Goal: Check status

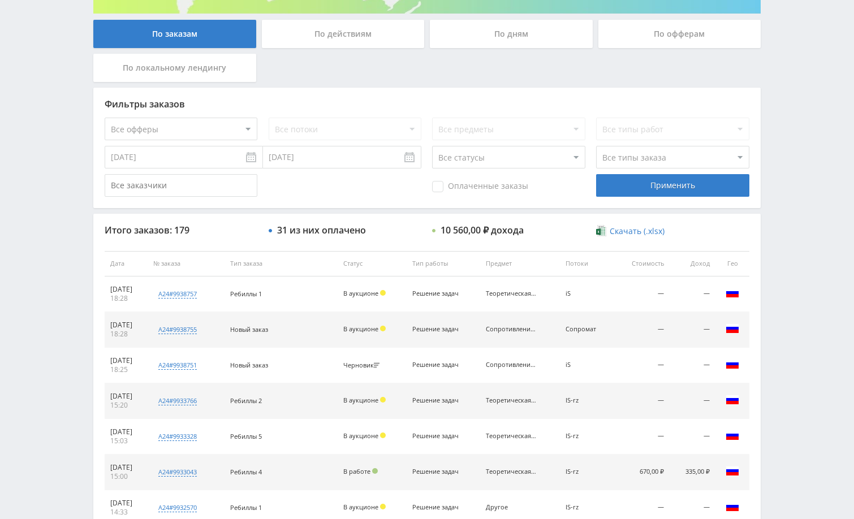
scroll to position [226, 0]
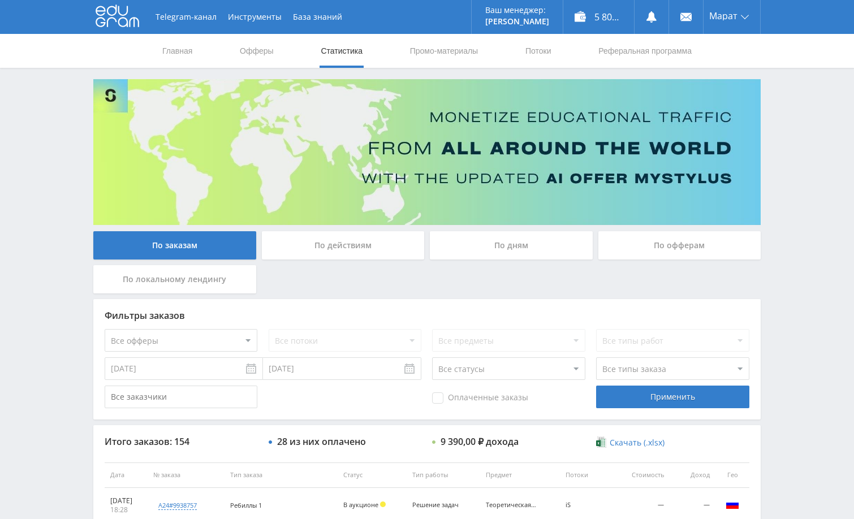
click at [818, 137] on div "Telegram-канал Инструменты База знаний Ваш менеджер: [PERSON_NAME] Alex Online …" at bounding box center [427, 475] width 854 height 950
click at [784, 110] on div "Telegram-канал Инструменты База знаний Ваш менеджер: [PERSON_NAME] Alex Online …" at bounding box center [427, 475] width 854 height 950
click at [786, 102] on div "Telegram-канал Инструменты База знаний Ваш менеджер: [PERSON_NAME] Alex Online …" at bounding box center [427, 475] width 854 height 950
click at [799, 176] on div "Telegram-канал Инструменты База знаний Ваш менеджер: [PERSON_NAME] Online @edug…" at bounding box center [427, 475] width 854 height 950
click at [802, 178] on div "Telegram-канал Инструменты База знаний Ваш менеджер: [PERSON_NAME] Online @edug…" at bounding box center [427, 475] width 854 height 950
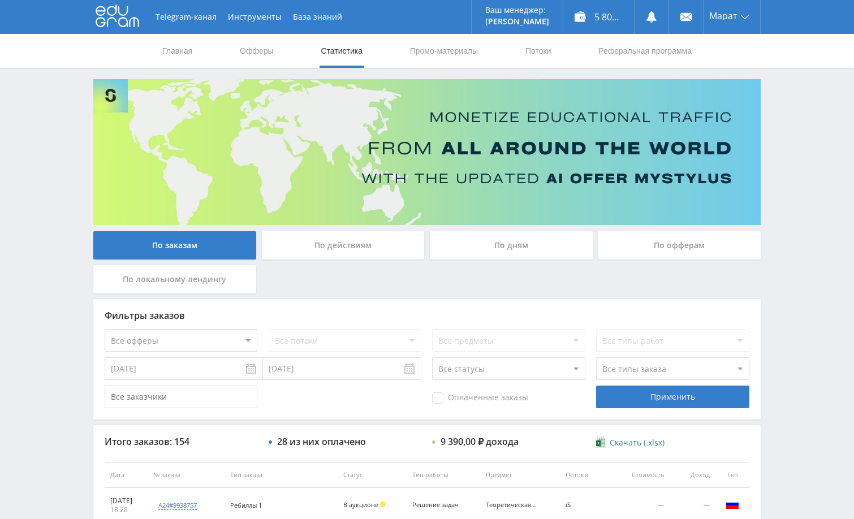
click at [800, 175] on div "Telegram-канал Инструменты База знаний Ваш менеджер: [PERSON_NAME] Online @edug…" at bounding box center [427, 475] width 854 height 950
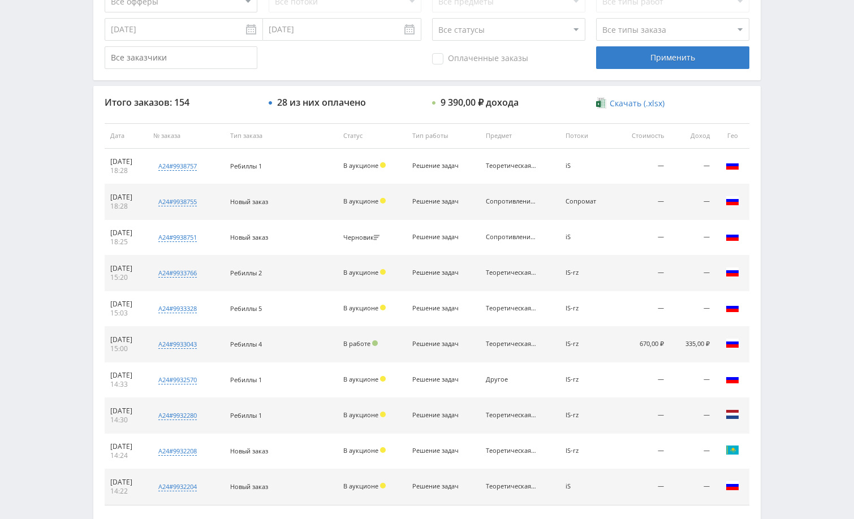
scroll to position [430, 0]
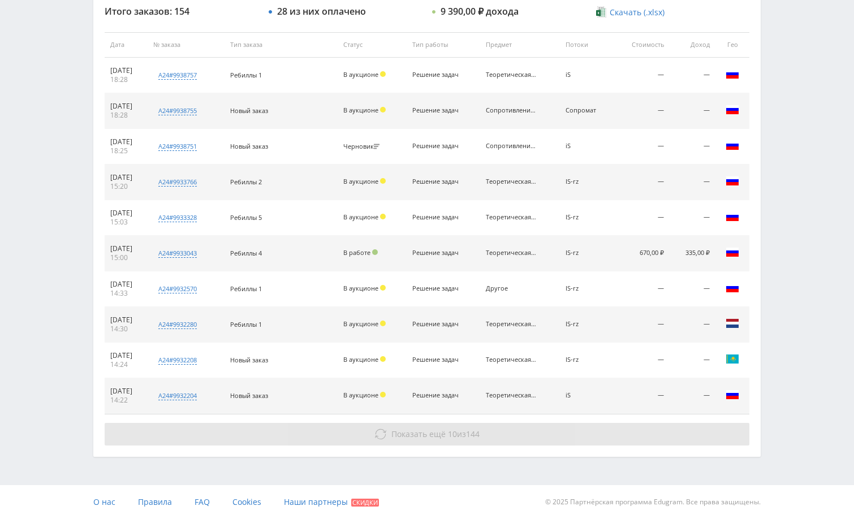
click at [624, 430] on button "Показать ещё 10 из 144" at bounding box center [427, 434] width 645 height 23
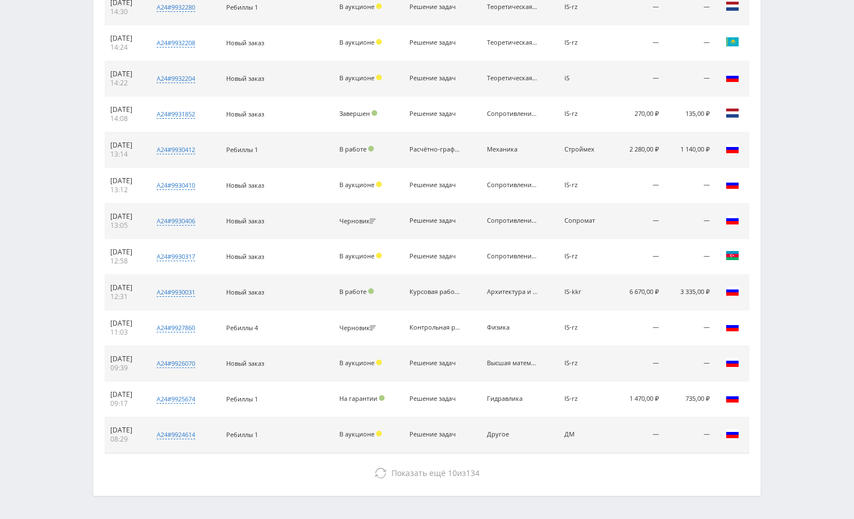
scroll to position [787, 0]
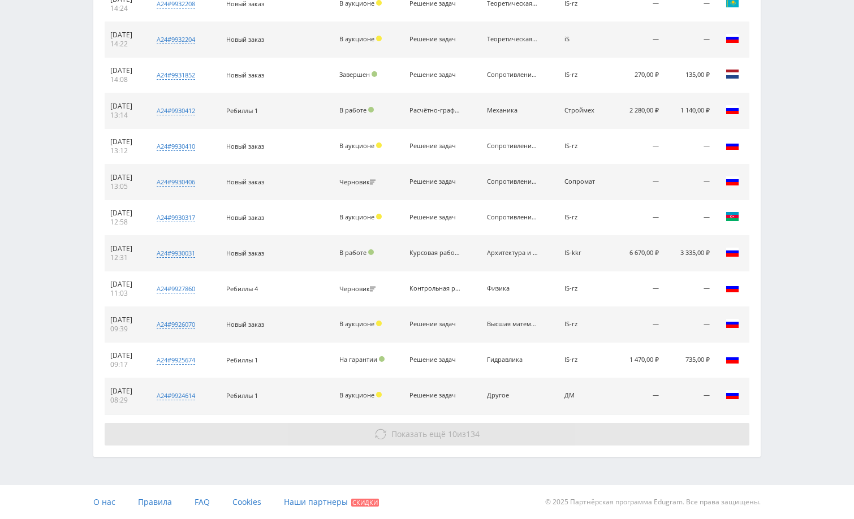
click at [621, 441] on button "Показать ещё 10 из 134" at bounding box center [427, 434] width 645 height 23
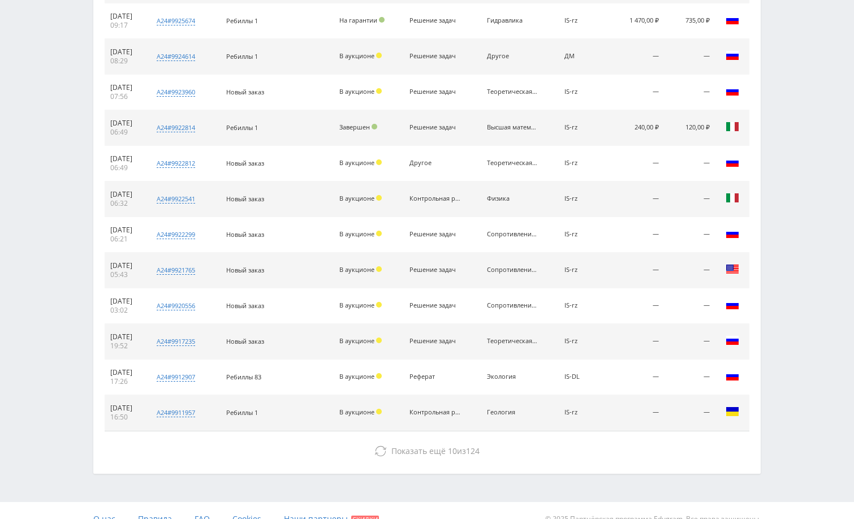
scroll to position [1143, 0]
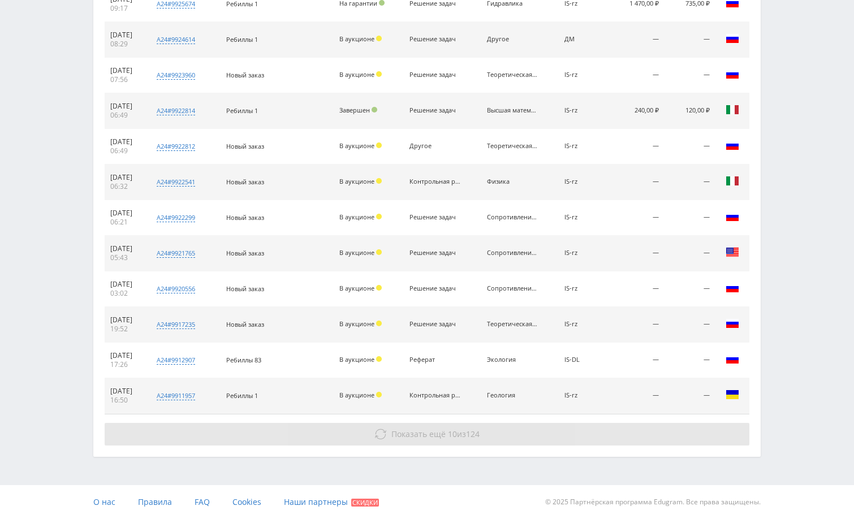
click at [592, 432] on button "Показать ещё 10 из 124" at bounding box center [427, 434] width 645 height 23
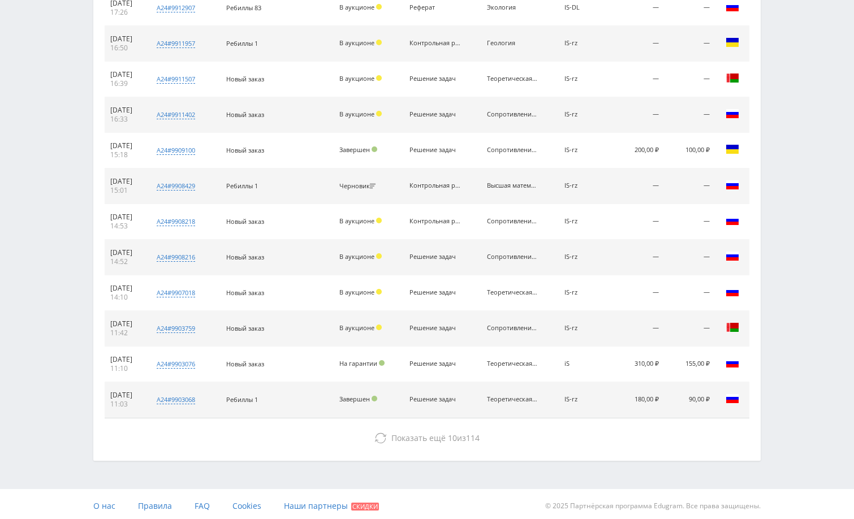
scroll to position [1500, 0]
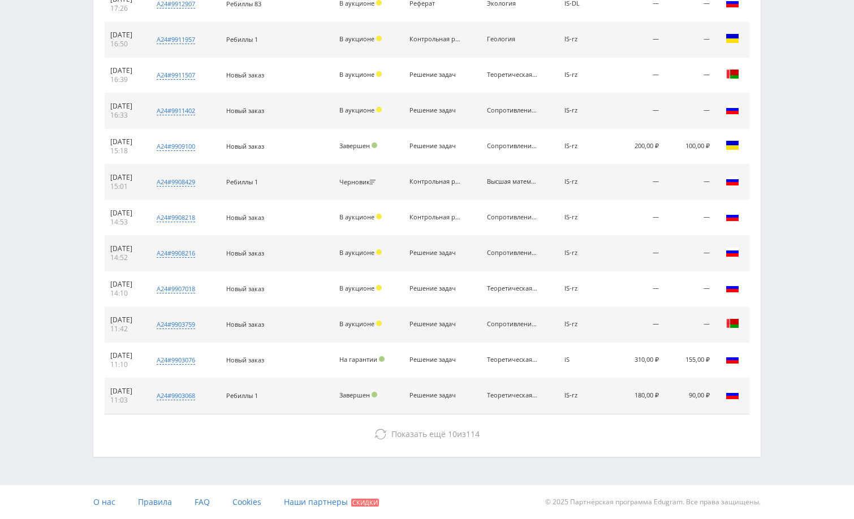
click at [592, 432] on button "Показать ещё 10 из 114" at bounding box center [427, 434] width 645 height 23
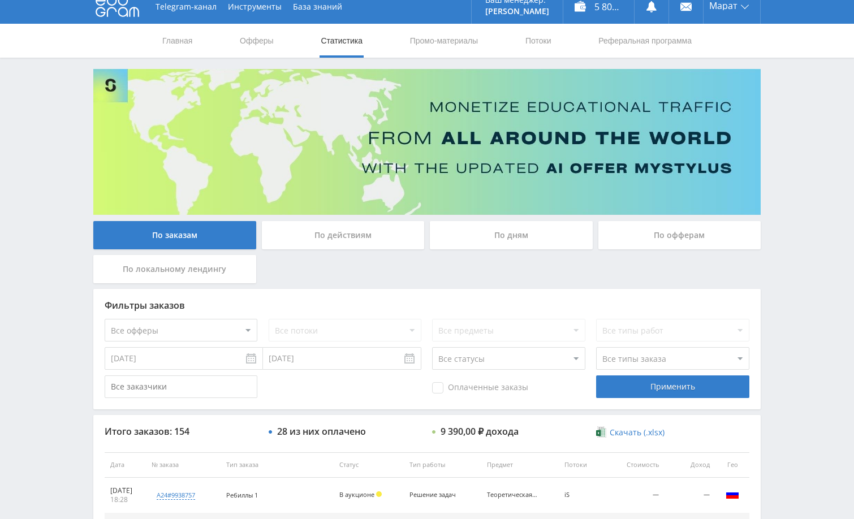
scroll to position [0, 0]
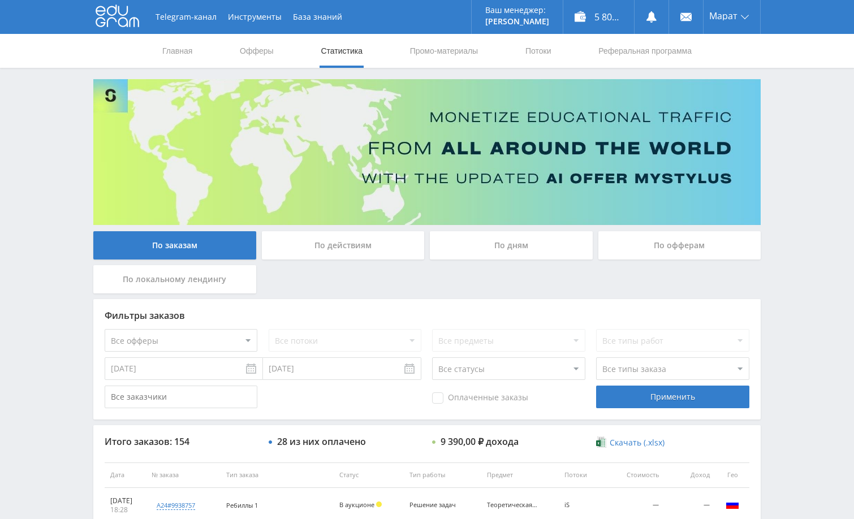
click at [500, 249] on div "По дням" at bounding box center [511, 245] width 163 height 28
click at [0, 0] on input "По дням" at bounding box center [0, 0] width 0 height 0
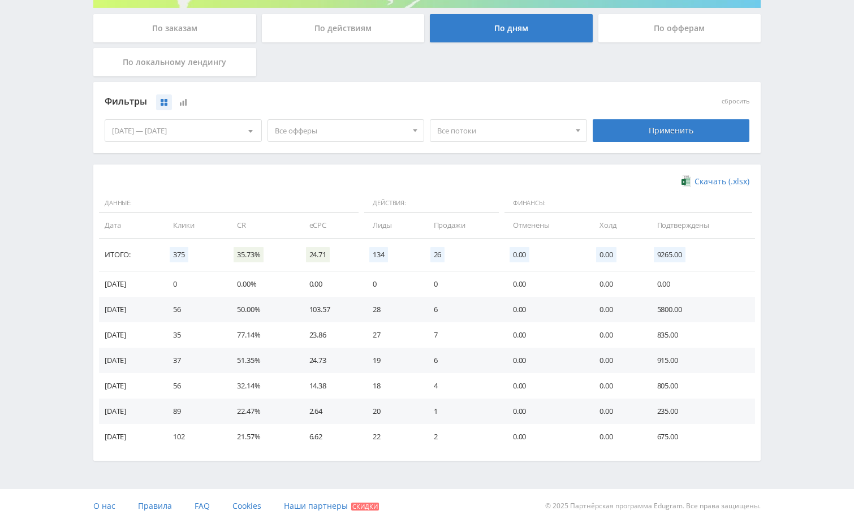
scroll to position [221, 0]
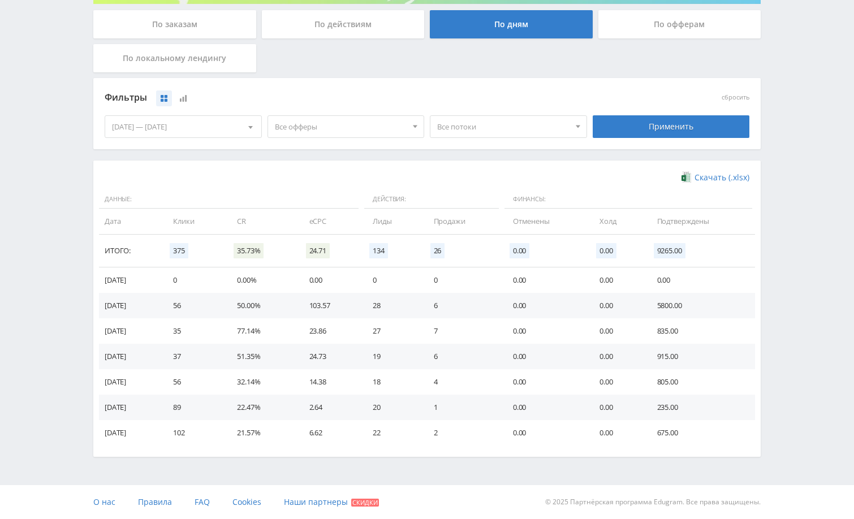
click at [210, 129] on div "09.10.2025 — 15.10.2025" at bounding box center [183, 126] width 156 height 21
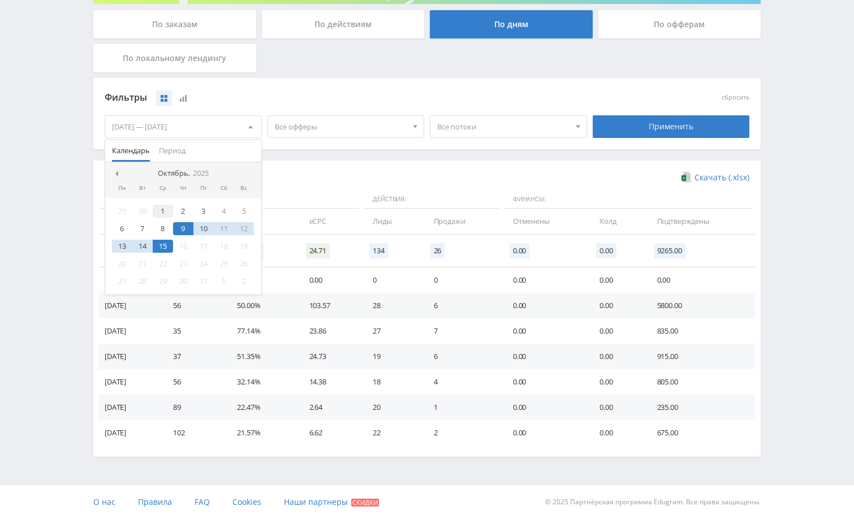
click at [163, 210] on div "1" at bounding box center [163, 211] width 20 height 13
click at [169, 248] on div "15" at bounding box center [163, 246] width 20 height 13
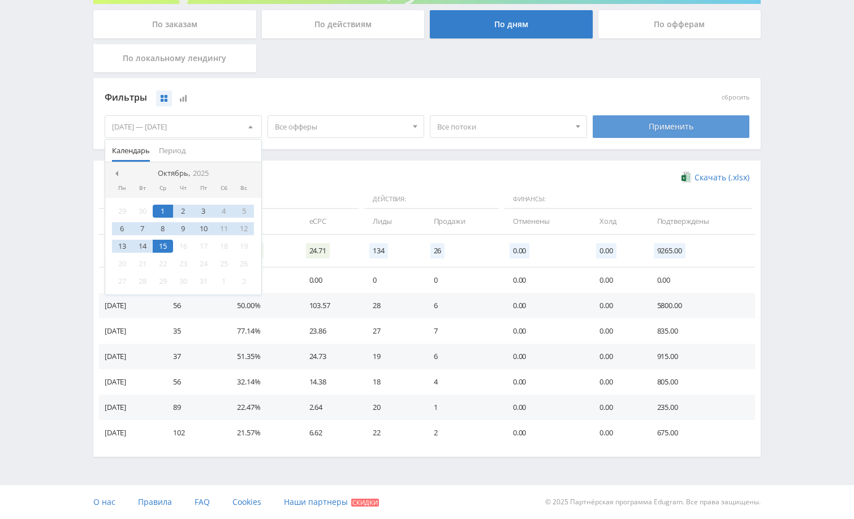
click at [613, 124] on div "Применить" at bounding box center [671, 126] width 157 height 23
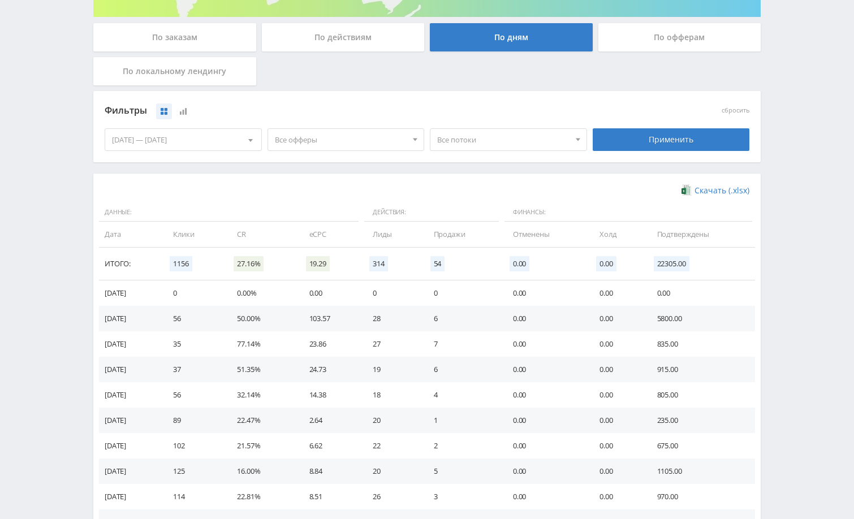
scroll to position [226, 0]
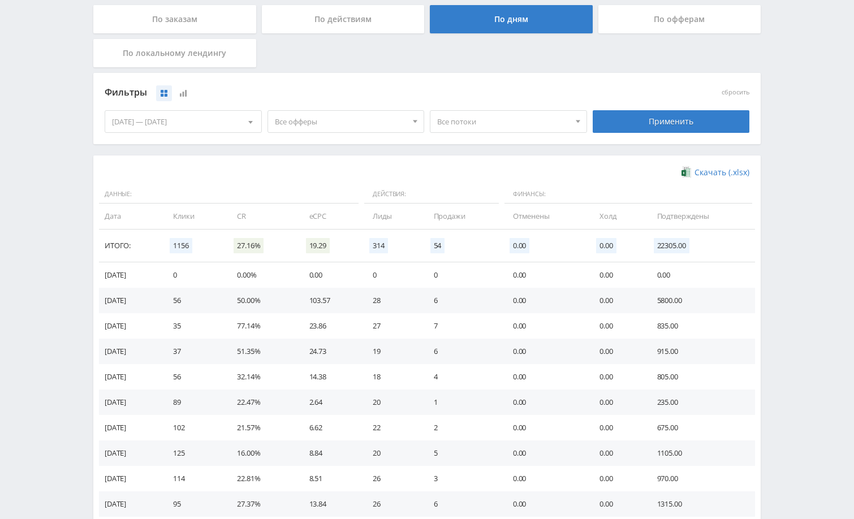
click at [805, 190] on div "Telegram-канал Инструменты База знаний Ваш менеджер: Alex Alex Online @edugram_…" at bounding box center [427, 246] width 854 height 944
click at [802, 197] on div "Telegram-канал Инструменты База знаний Ваш менеджер: Alex Alex Online @edugram_…" at bounding box center [427, 246] width 854 height 944
click at [795, 205] on div "Telegram-канал Инструменты База знаний Ваш менеджер: Alex Alex Online @edugram_…" at bounding box center [427, 246] width 854 height 944
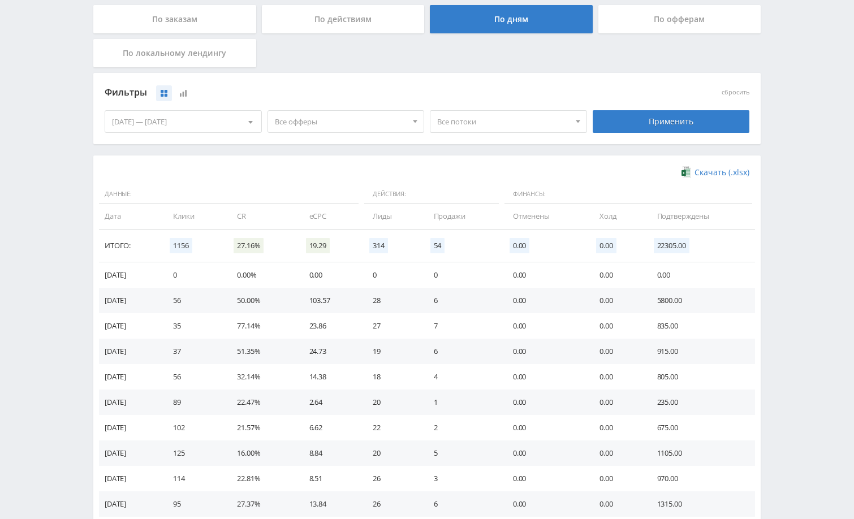
click at [795, 205] on div "Telegram-канал Инструменты База знаний Ваш менеджер: Alex Alex Online @edugram_…" at bounding box center [427, 246] width 854 height 944
click at [796, 207] on div "Telegram-канал Инструменты База знаний Ваш менеджер: Alex Alex Online @edugram_…" at bounding box center [427, 246] width 854 height 944
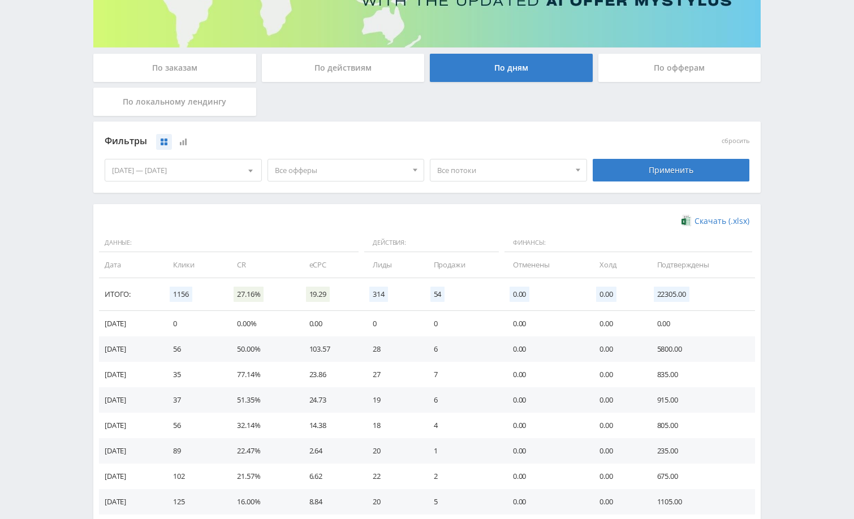
scroll to position [0, 0]
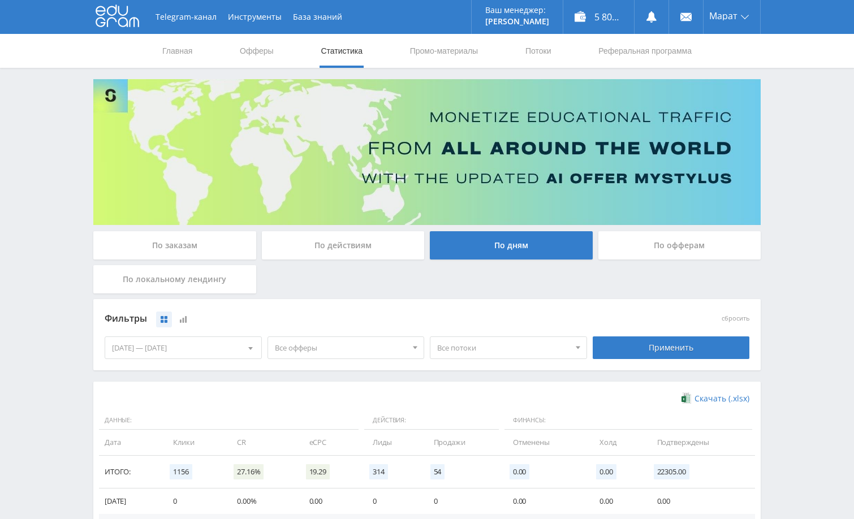
click at [809, 173] on div "Telegram-канал Инструменты База знаний Ваш менеджер: Alex Alex Online @edugram_…" at bounding box center [427, 472] width 854 height 944
click at [808, 101] on div "Telegram-канал Инструменты База знаний Ваш менеджер: Alex Alex Online @edugram_…" at bounding box center [427, 472] width 854 height 944
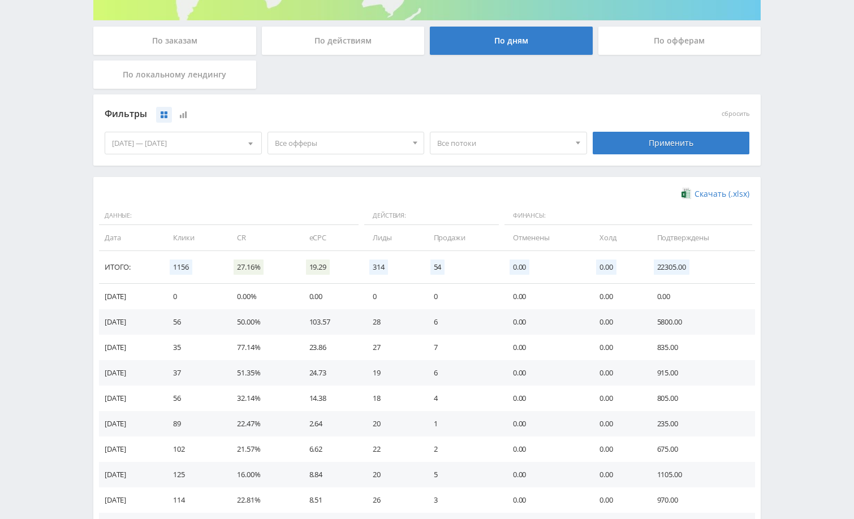
scroll to position [226, 0]
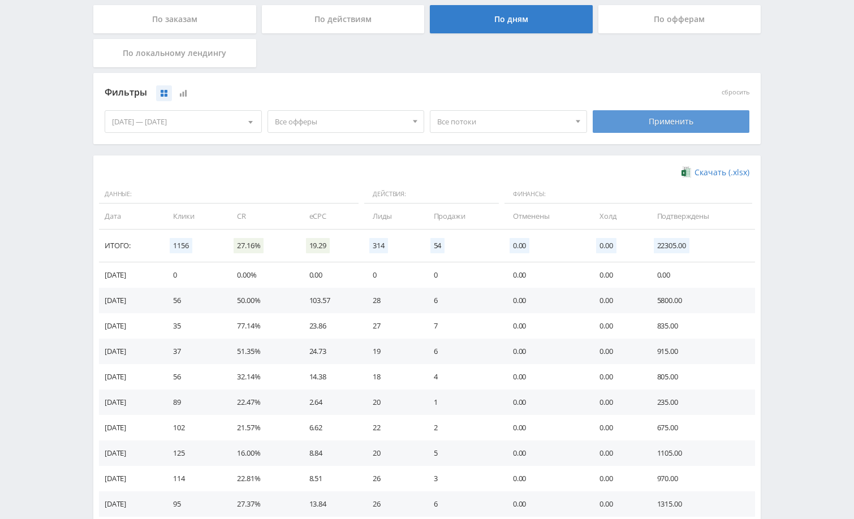
click at [660, 125] on div "Применить" at bounding box center [671, 121] width 157 height 23
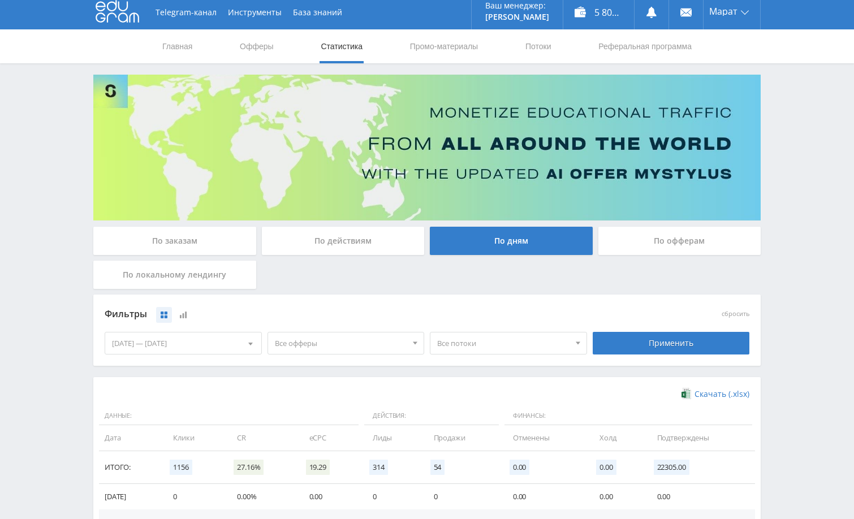
scroll to position [0, 0]
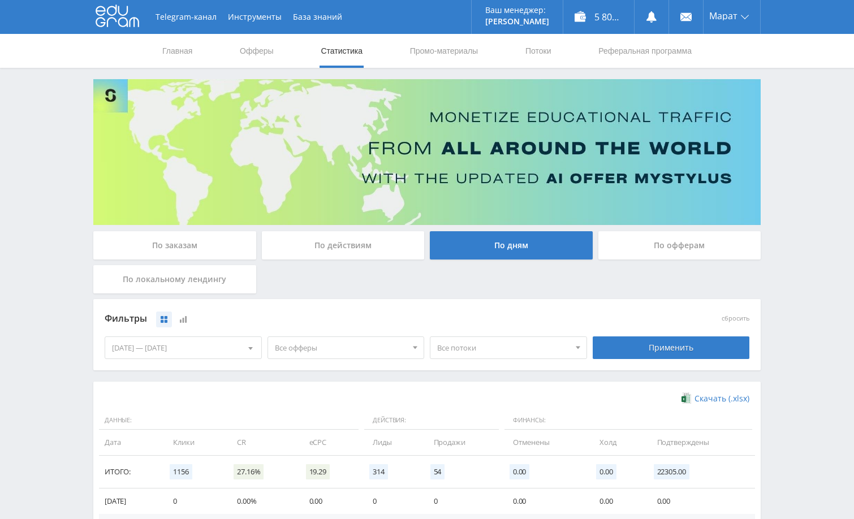
click at [215, 243] on div "По заказам" at bounding box center [174, 245] width 163 height 28
click at [0, 0] on input "По заказам" at bounding box center [0, 0] width 0 height 0
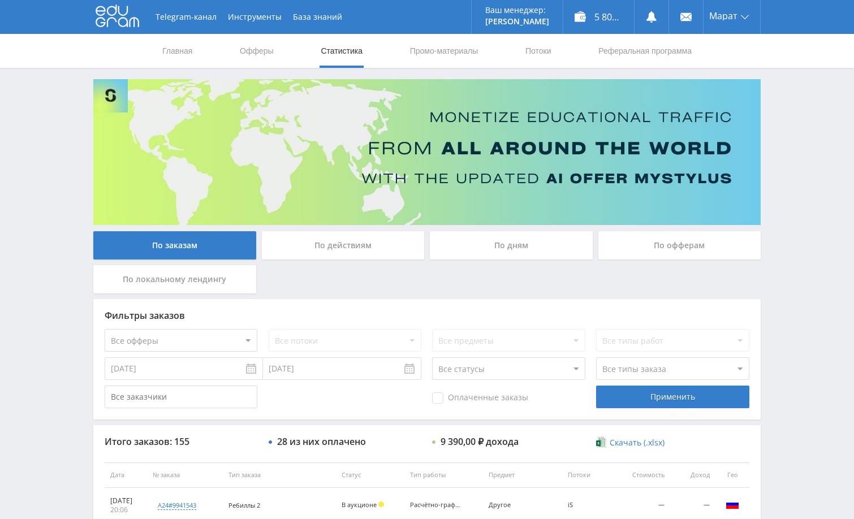
click at [825, 106] on div "Telegram-канал Инструменты База знаний Ваш менеджер: Alex Alex Online @edugram_…" at bounding box center [427, 475] width 854 height 950
click at [790, 166] on div "Telegram-канал Инструменты База знаний Ваш менеджер: [PERSON_NAME] Online @edug…" at bounding box center [427, 475] width 854 height 950
click at [794, 166] on div "Telegram-канал Инструменты База знаний Ваш менеджер: [PERSON_NAME] Online @edug…" at bounding box center [427, 475] width 854 height 950
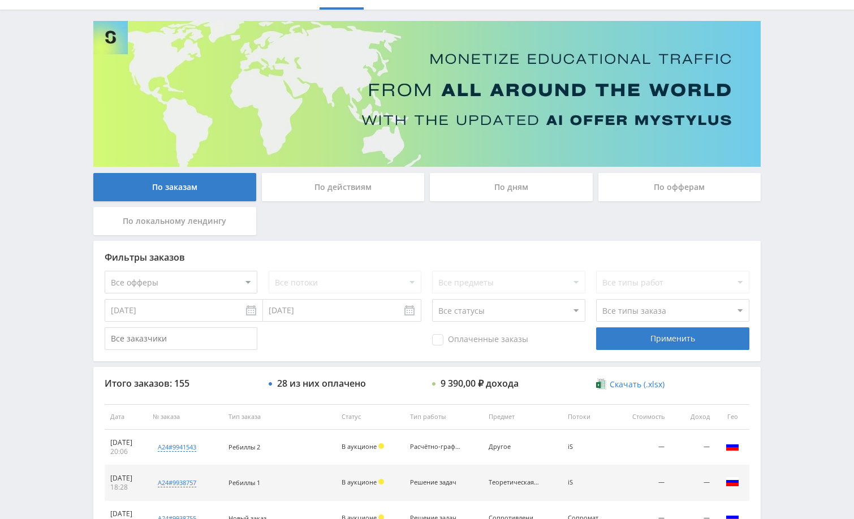
scroll to position [170, 0]
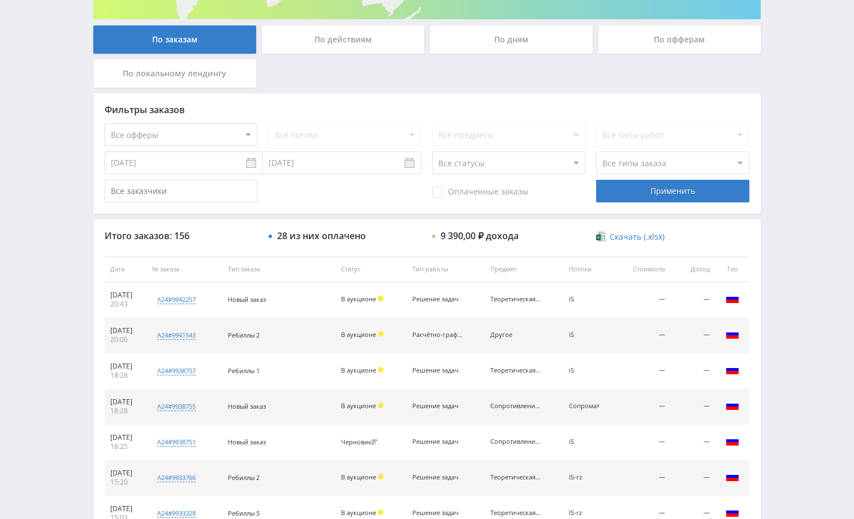
scroll to position [226, 0]
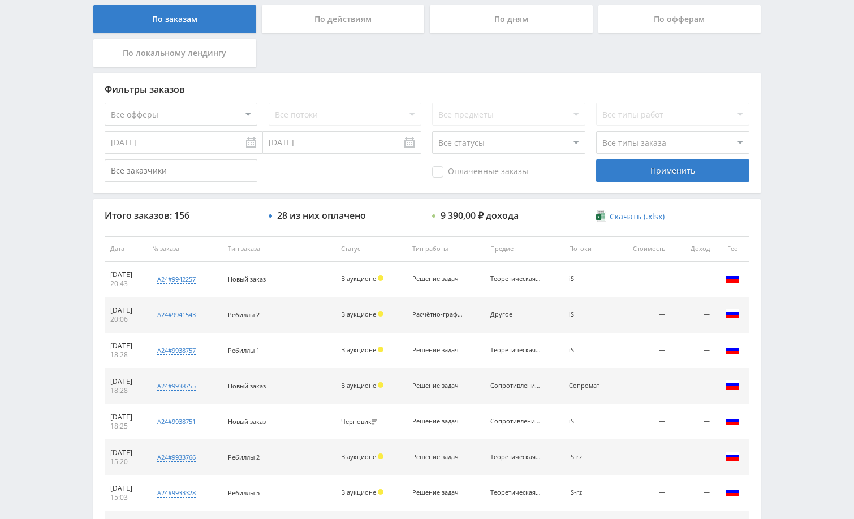
click at [789, 179] on div "Telegram-канал Инструменты База знаний Ваш менеджер: [PERSON_NAME] Online @edug…" at bounding box center [427, 249] width 854 height 950
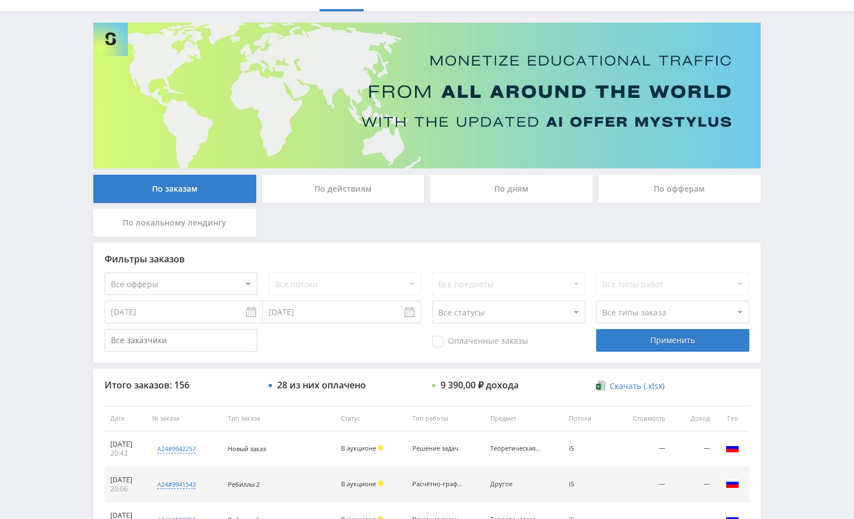
click at [796, 128] on div "Telegram-канал Инструменты База знаний Ваш менеджер: [PERSON_NAME] Online @edug…" at bounding box center [427, 418] width 854 height 950
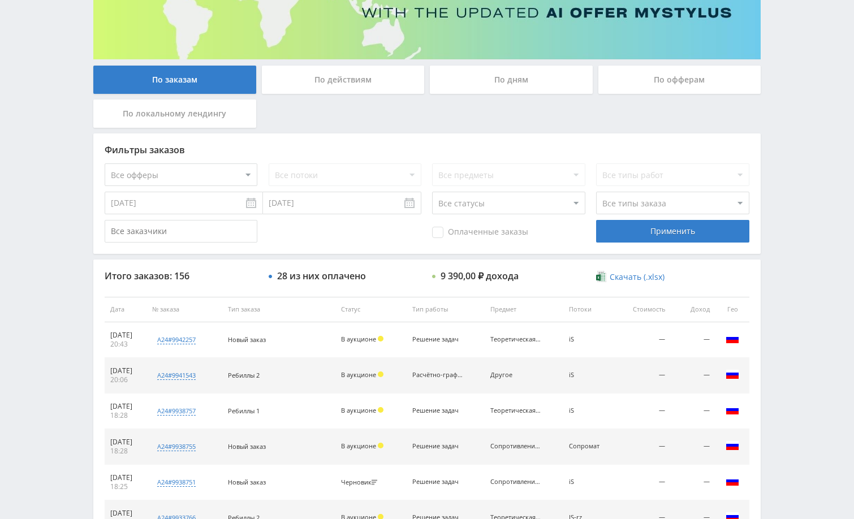
scroll to position [170, 0]
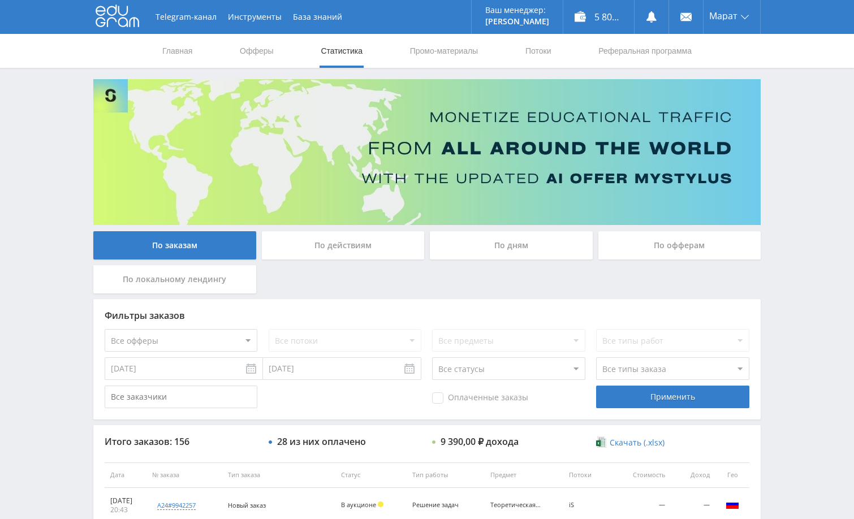
click at [785, 158] on div "Telegram-канал Инструменты База знаний Ваш менеджер: Alex Alex Online @edugram_…" at bounding box center [427, 475] width 854 height 950
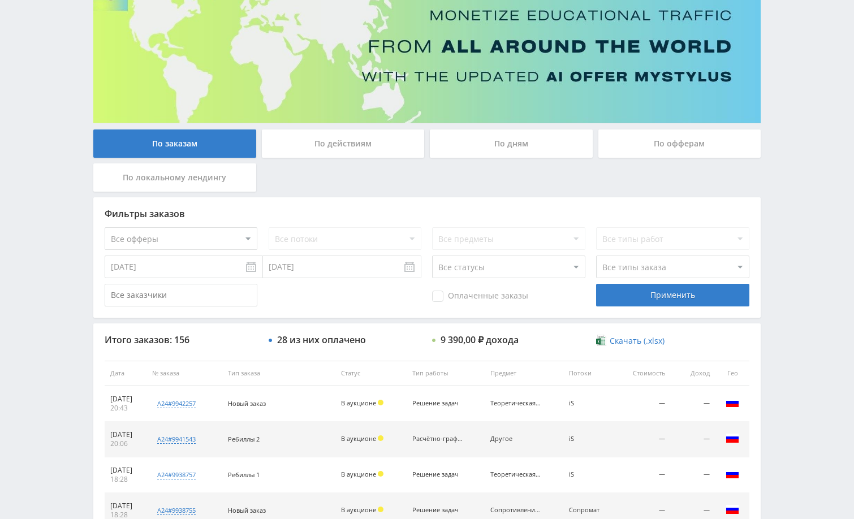
scroll to position [283, 0]
